Goal: Information Seeking & Learning: Find specific fact

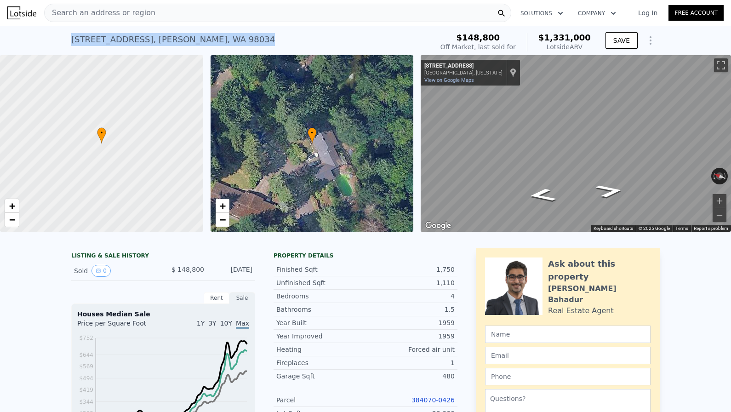
drag, startPoint x: 231, startPoint y: 42, endPoint x: 56, endPoint y: 40, distance: 174.6
click at [56, 40] on div "[STREET_ADDRESS] Sold [DATE] for $148,800 (~ARV $1.331m ) $148,800 Off Market, …" at bounding box center [365, 40] width 731 height 29
copy div "[STREET_ADDRESS] Sold [DATE] for $148,800 (~ARV $1.331m )"
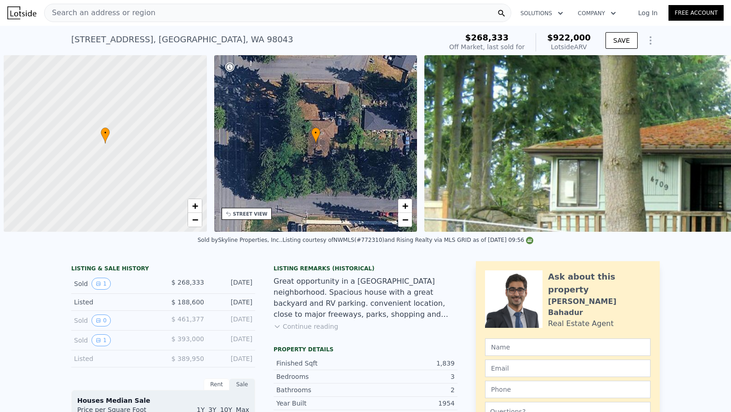
scroll to position [0, 420]
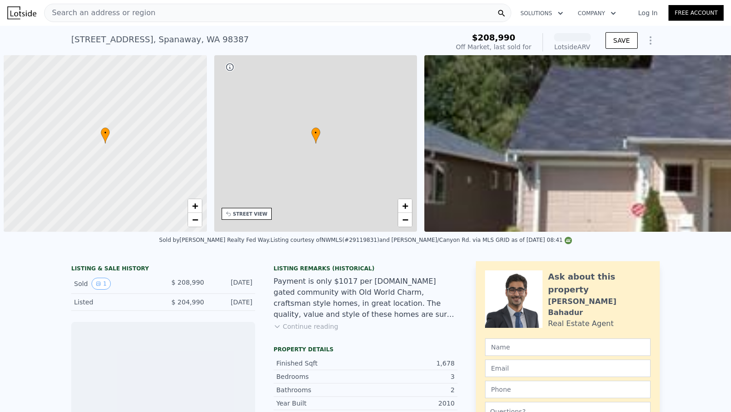
scroll to position [0, 4]
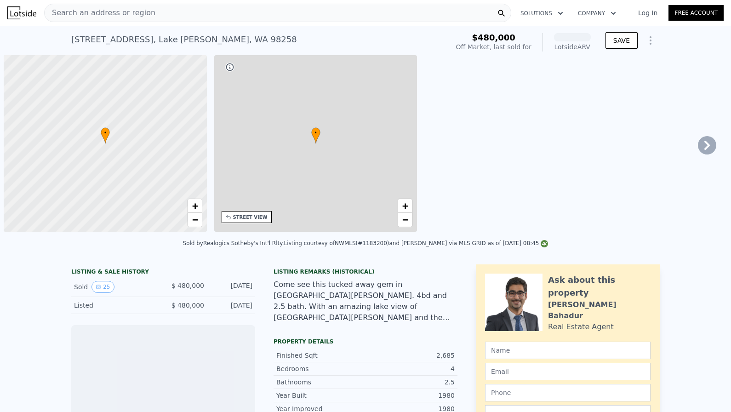
scroll to position [0, 4]
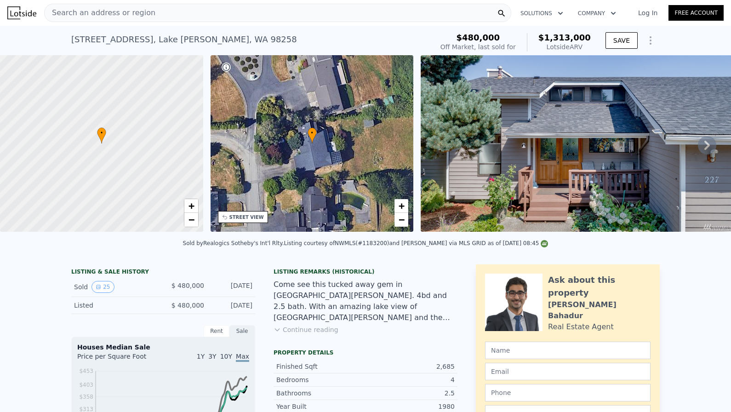
click at [90, 40] on div "227 101st Ave NE , Lake Stevens , WA 98258" at bounding box center [184, 39] width 226 height 13
copy div "227 101st Ave NE , Lake Stevens , WA 98258 Sold Sep 2017 for $480k (~ARV $1.313…"
click at [107, 14] on span "Search an address or region" at bounding box center [100, 12] width 111 height 11
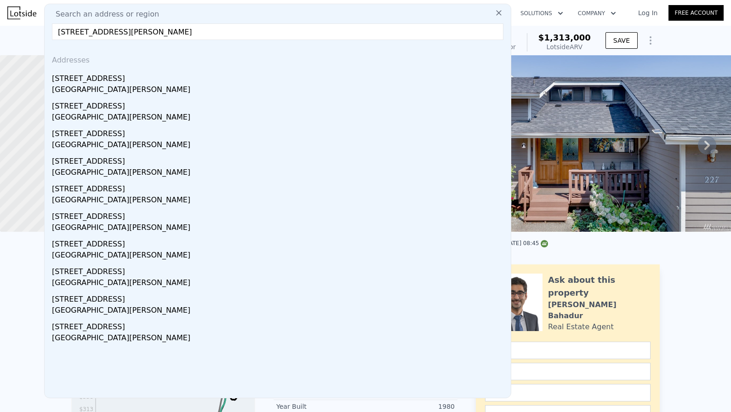
click at [115, 31] on input "227 101st Ave NE, Lake Stevens, WA 98258" at bounding box center [277, 31] width 451 height 17
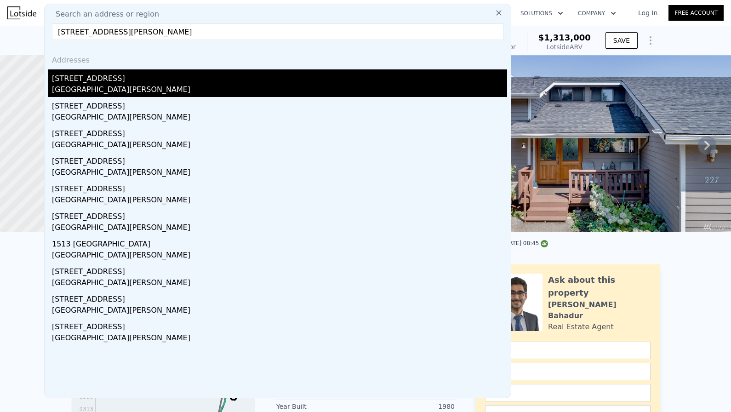
type input "227 101st Ave se, Lake Stevens, WA 98258"
click at [110, 85] on div "Lake Stevens, WA 98258" at bounding box center [279, 90] width 455 height 13
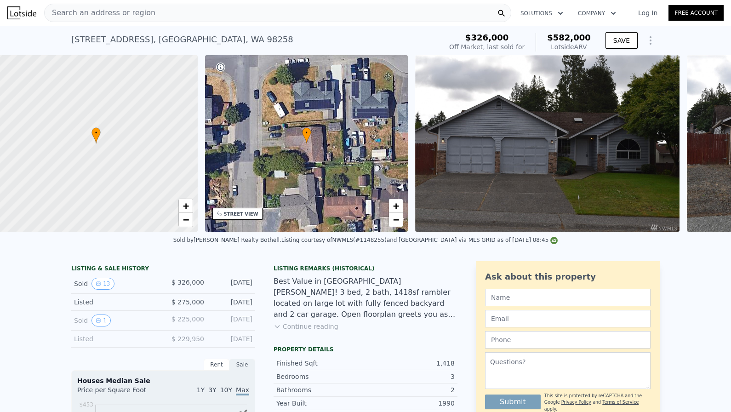
scroll to position [0, 4]
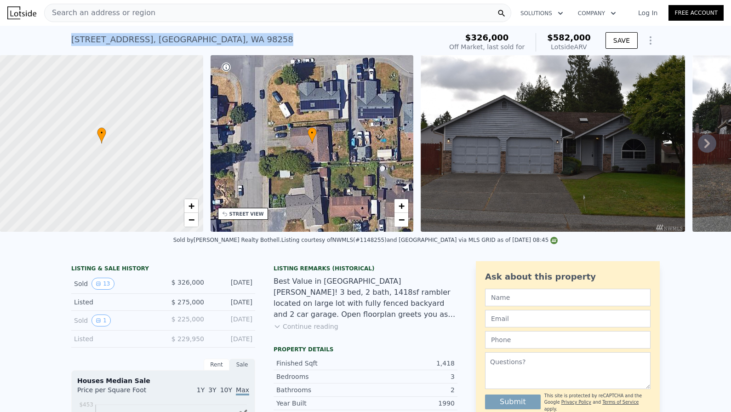
drag, startPoint x: 275, startPoint y: 37, endPoint x: 62, endPoint y: 34, distance: 212.8
click at [62, 34] on div "227 101st Ave SE , Snohomish County , WA 98258 Sold Jul 2017 for $326k (~ARV $5…" at bounding box center [365, 40] width 731 height 29
copy div "227 101st Ave SE , Snohomish County , WA 98258 Sold Jul 2017 for $326k (~ARV $5…"
